Goal: Transaction & Acquisition: Purchase product/service

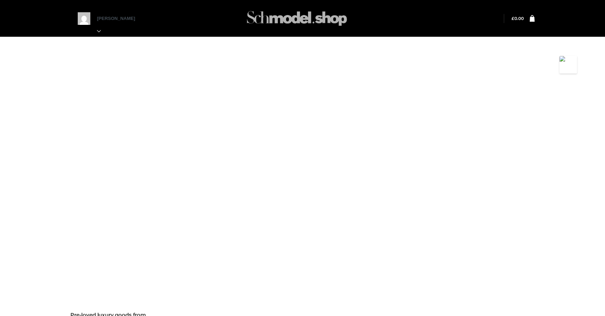
click at [294, 15] on img at bounding box center [296, 19] width 105 height 28
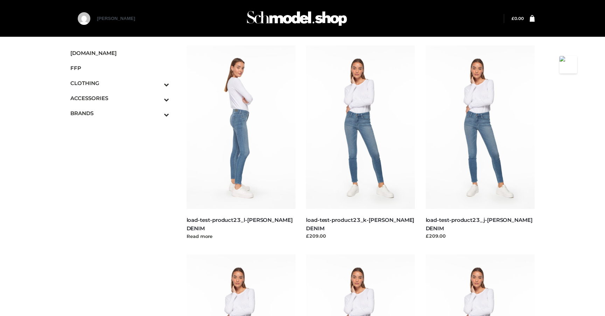
click at [247, 115] on img at bounding box center [241, 126] width 109 height 163
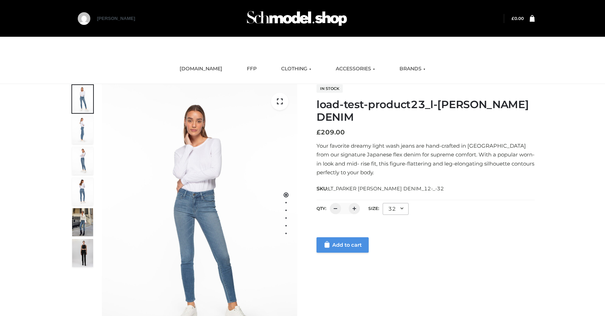
click at [339, 241] on link "Add to cart" at bounding box center [342, 244] width 52 height 15
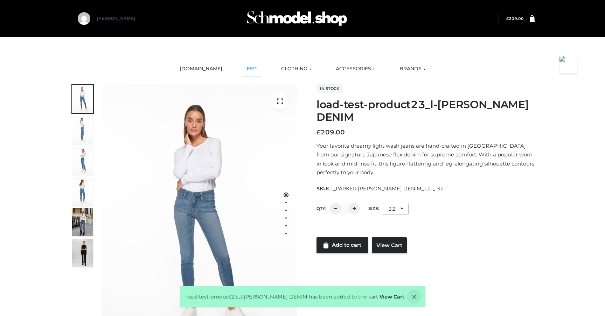
click at [251, 69] on link "FFP" at bounding box center [251, 68] width 20 height 15
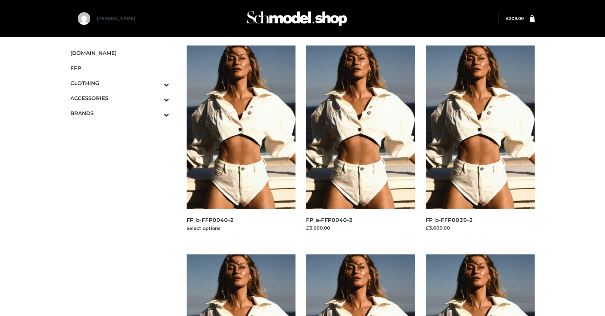
click at [240, 163] on img at bounding box center [241, 126] width 109 height 163
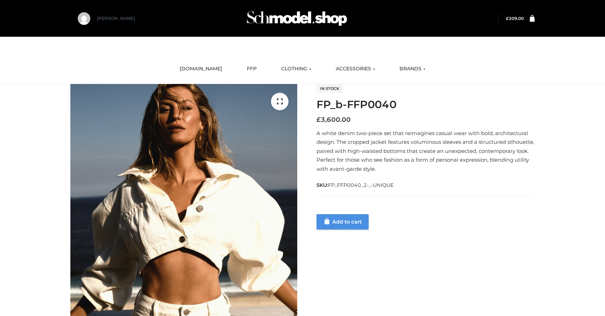
click at [329, 225] on link "Add to cart" at bounding box center [342, 221] width 52 height 15
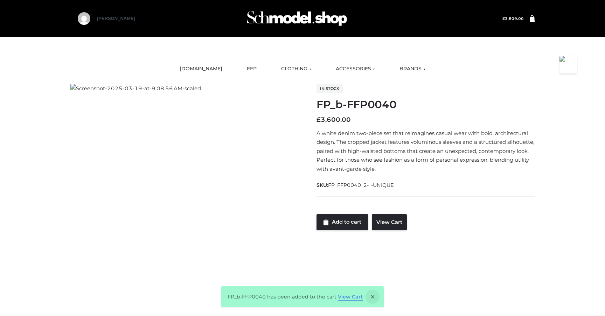
click at [342, 297] on link "View Cart" at bounding box center [350, 297] width 25 height 6
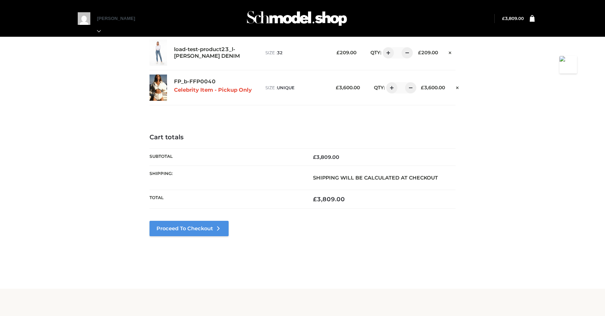
click at [196, 223] on link "Proceed to Checkout" at bounding box center [188, 228] width 79 height 15
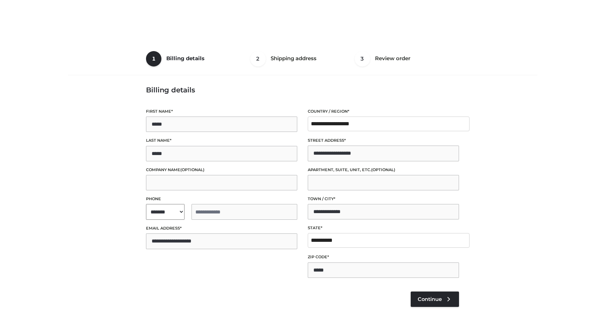
select select "**"
type input "**********"
select select "**"
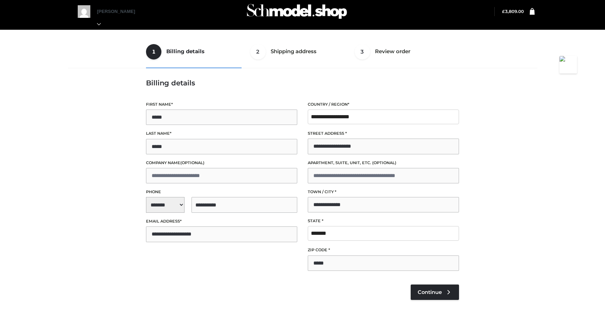
scroll to position [7, 0]
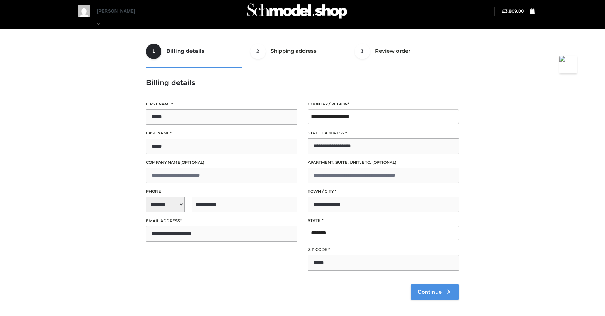
click at [426, 290] on span "Continue" at bounding box center [430, 292] width 24 height 6
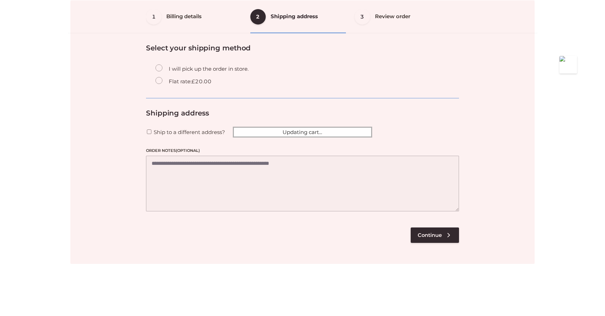
scroll to position [42, 0]
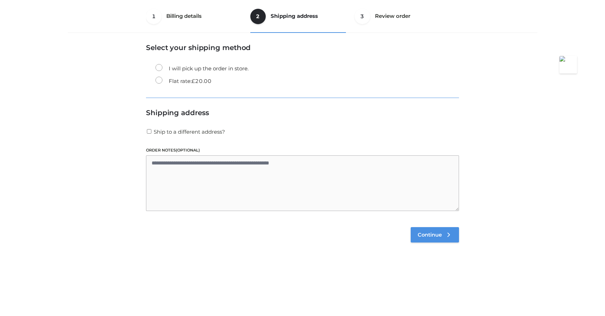
click at [440, 230] on link "Continue" at bounding box center [435, 234] width 48 height 15
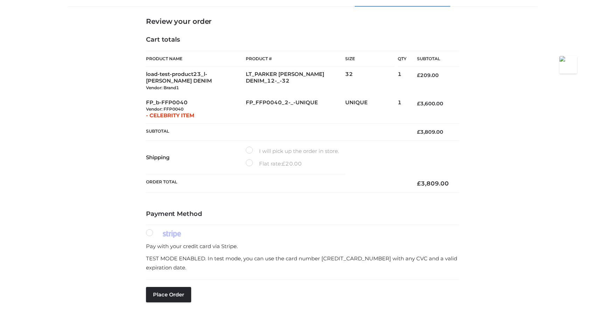
scroll to position [127, 0]
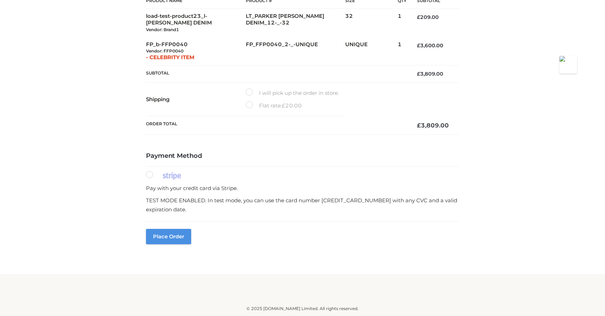
click at [160, 234] on button "Place order" at bounding box center [168, 236] width 45 height 15
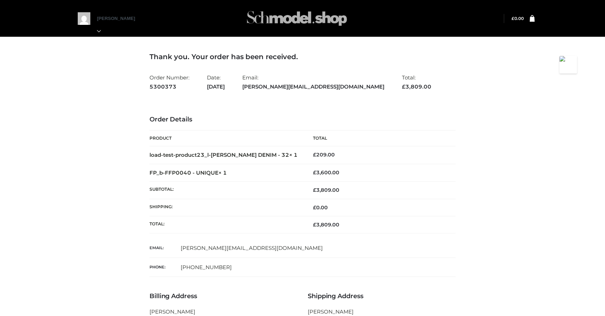
click at [272, 25] on img at bounding box center [296, 19] width 105 height 28
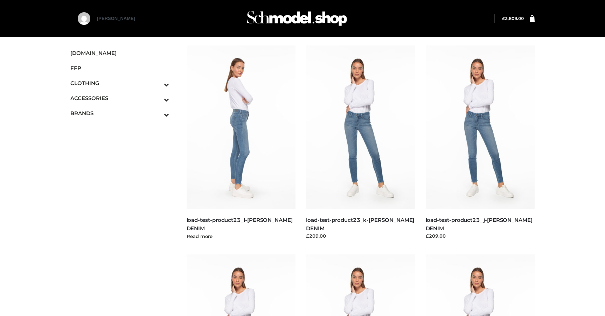
click at [247, 127] on img at bounding box center [241, 126] width 109 height 163
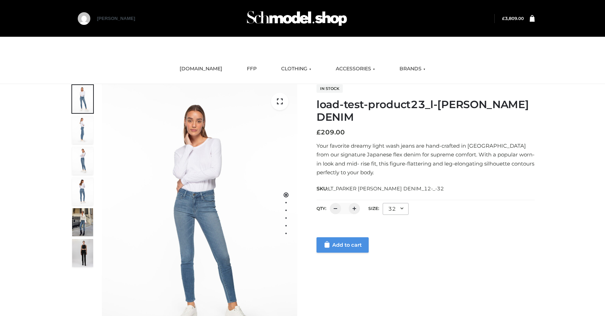
click at [346, 240] on link "Add to cart" at bounding box center [342, 244] width 52 height 15
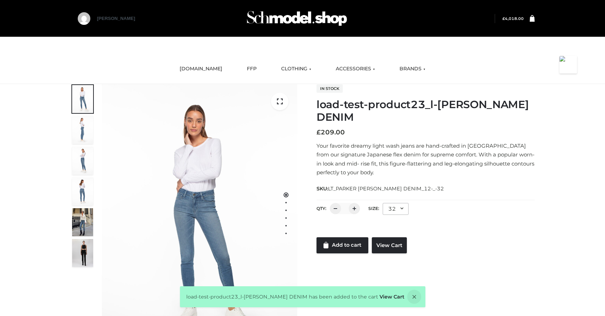
click at [236, 67] on ul "[DOMAIN_NAME] FFP CLOTHING DRESSES TOPS BOTTOMS TWO PIECE ACCESSORIES BAGS JEWE…" at bounding box center [302, 68] width 420 height 19
click at [243, 67] on link "FFP" at bounding box center [251, 68] width 20 height 15
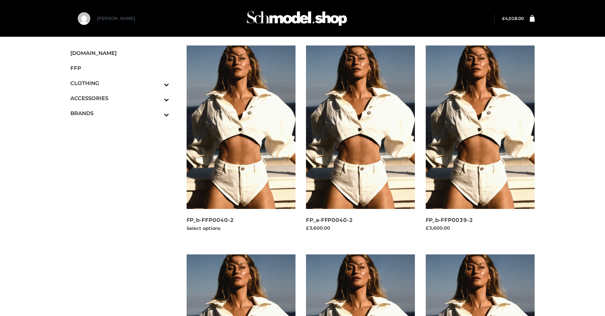
click at [238, 141] on img at bounding box center [241, 126] width 109 height 163
click at [251, 168] on img at bounding box center [241, 126] width 109 height 163
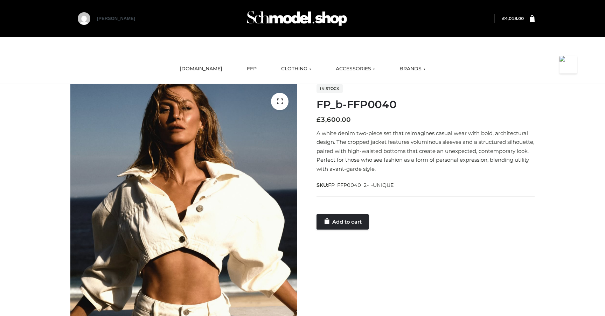
click at [364, 106] on h1 "FP_b-FFP0040" at bounding box center [425, 104] width 218 height 13
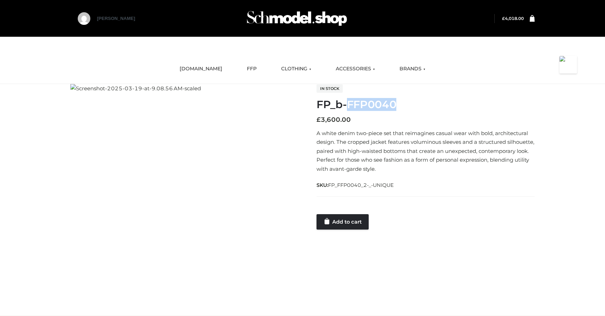
click at [364, 106] on h1 "FP_b-FFP0040" at bounding box center [425, 104] width 218 height 13
copy div "FP_b-FFP0040"
click at [353, 220] on link "Add to cart" at bounding box center [342, 221] width 52 height 15
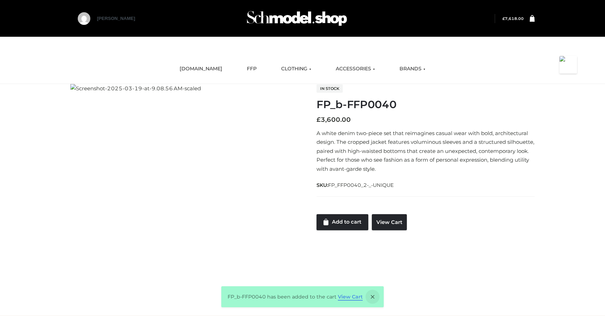
click at [354, 297] on link "View Cart" at bounding box center [350, 297] width 25 height 6
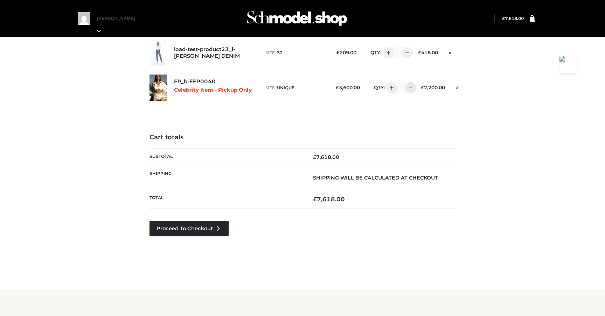
click at [408, 90] on div at bounding box center [410, 87] width 11 height 11
type input "*"
click at [408, 54] on div at bounding box center [406, 52] width 11 height 11
type input "*"
click at [191, 229] on link "Proceed to Checkout" at bounding box center [188, 228] width 79 height 15
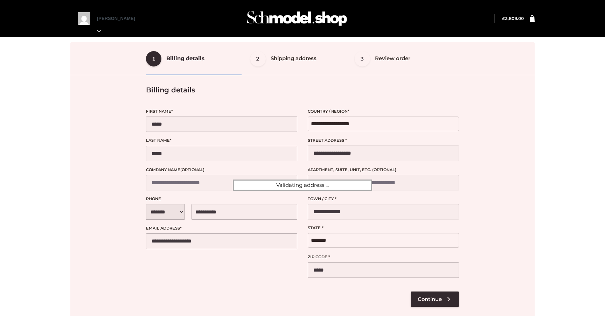
select select "**"
click at [446, 296] on div at bounding box center [302, 185] width 464 height 286
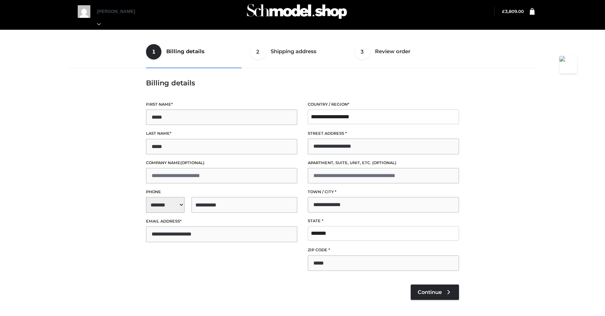
scroll to position [7, 0]
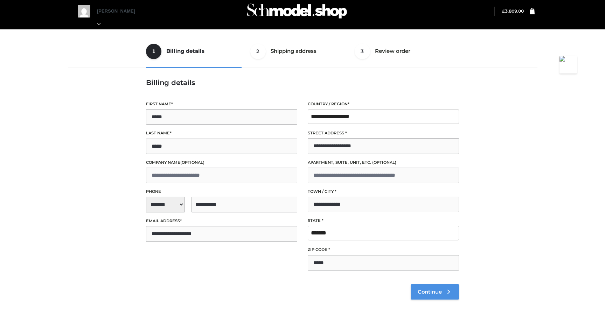
click at [422, 292] on span "Continue" at bounding box center [430, 292] width 24 height 6
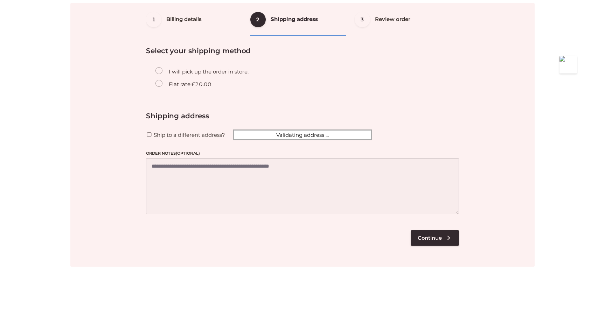
scroll to position [42, 0]
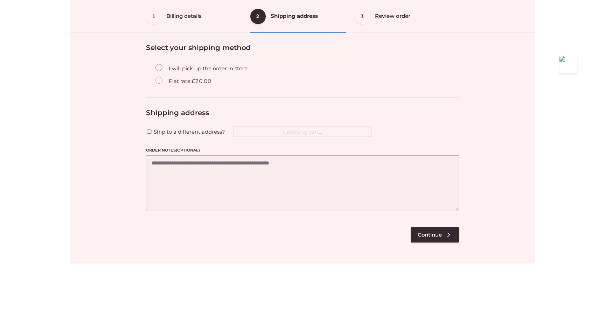
click at [428, 234] on div at bounding box center [302, 132] width 464 height 264
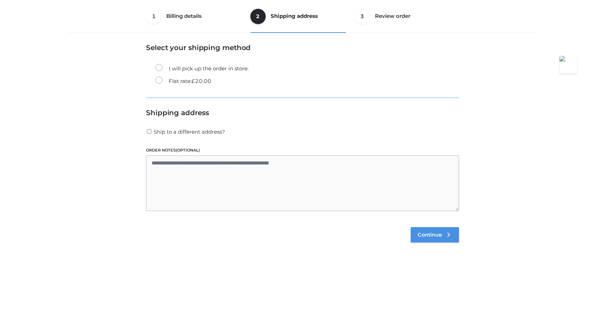
click at [434, 236] on span "Continue" at bounding box center [430, 235] width 24 height 6
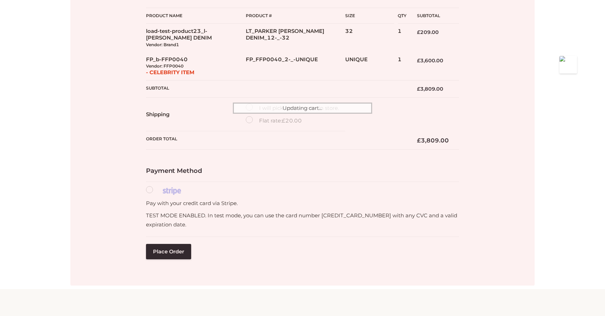
scroll to position [127, 0]
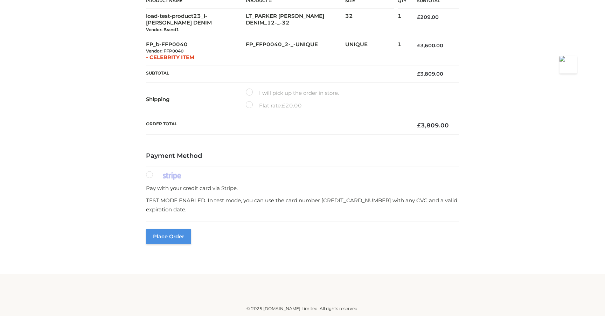
click at [179, 239] on button "Place order" at bounding box center [168, 236] width 45 height 15
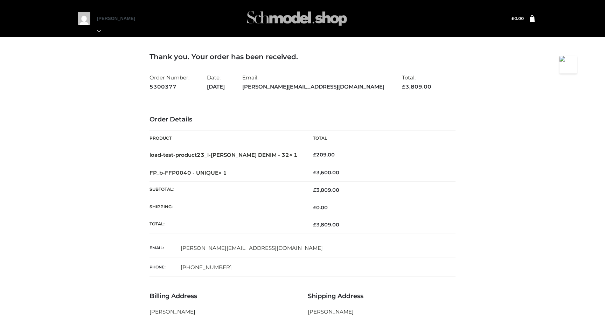
click at [293, 18] on img at bounding box center [296, 19] width 105 height 28
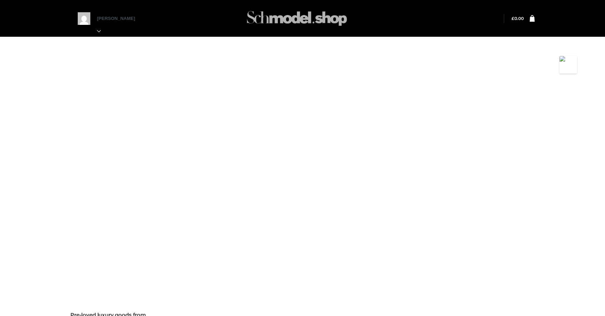
click at [304, 17] on img at bounding box center [296, 19] width 105 height 28
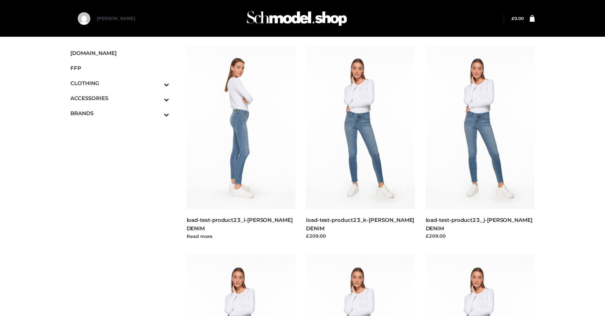
click at [268, 107] on img at bounding box center [241, 126] width 109 height 163
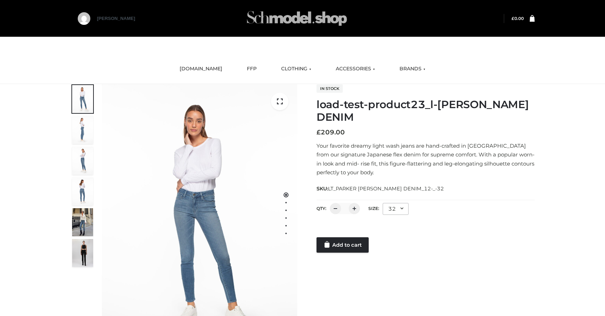
click at [315, 19] on img at bounding box center [296, 19] width 105 height 28
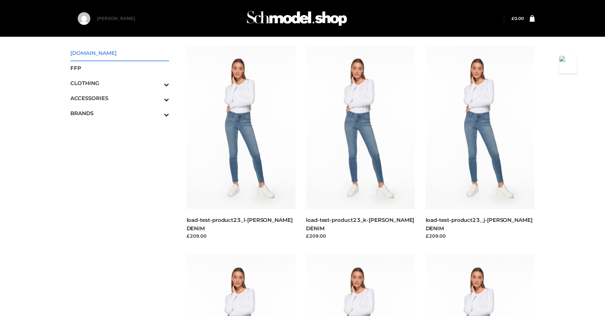
click at [94, 57] on link "[DOMAIN_NAME]" at bounding box center [119, 52] width 99 height 15
